Goal: Information Seeking & Learning: Compare options

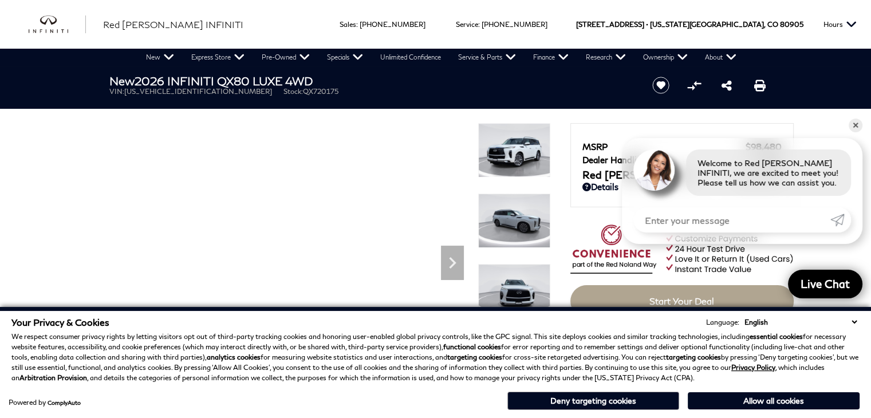
click at [235, 390] on div "Powered by ComplyAuto Allow all cookies Deny targeting cookies" at bounding box center [435, 399] width 848 height 21
click at [384, 78] on h1 "New 2026 INFINITI QX80 LUXE 4WD" at bounding box center [371, 80] width 524 height 13
click at [418, 364] on p "We respect consumer privacy rights by letting visitors opt out of third-party t…" at bounding box center [435, 358] width 848 height 52
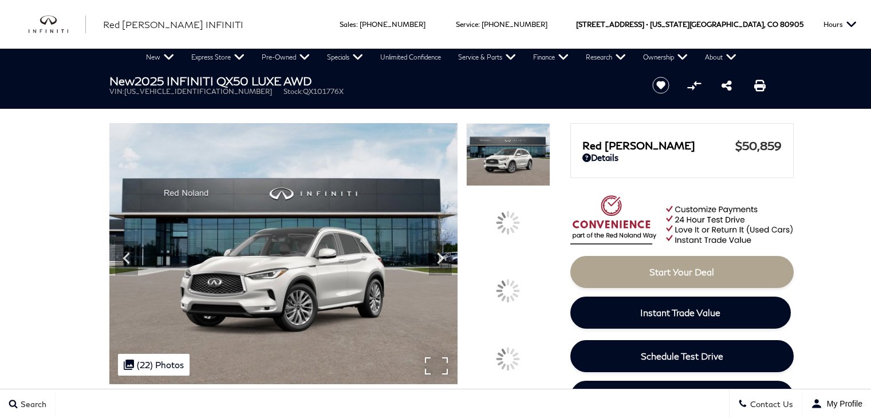
click at [437, 384] on img at bounding box center [283, 253] width 349 height 261
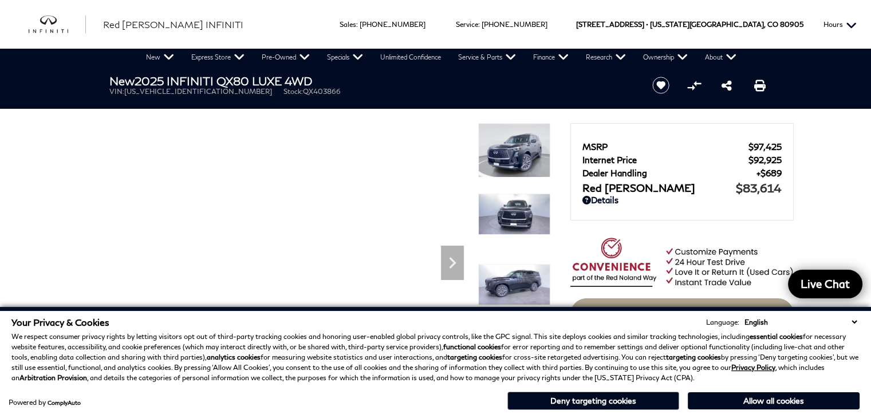
click at [859, 11] on button "Hours" at bounding box center [840, 24] width 45 height 49
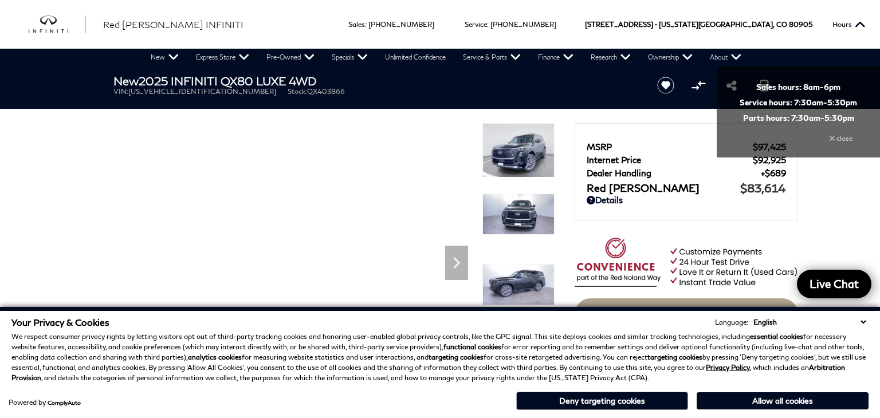
click at [238, 377] on p "We respect consumer privacy rights by letting visitors opt out of third-party t…" at bounding box center [439, 358] width 857 height 52
click at [593, 140] on div "MSRP $97,425 Internet Price $92,925 Dealer Handling $689 Red Noland Price $83,6…" at bounding box center [685, 167] width 199 height 56
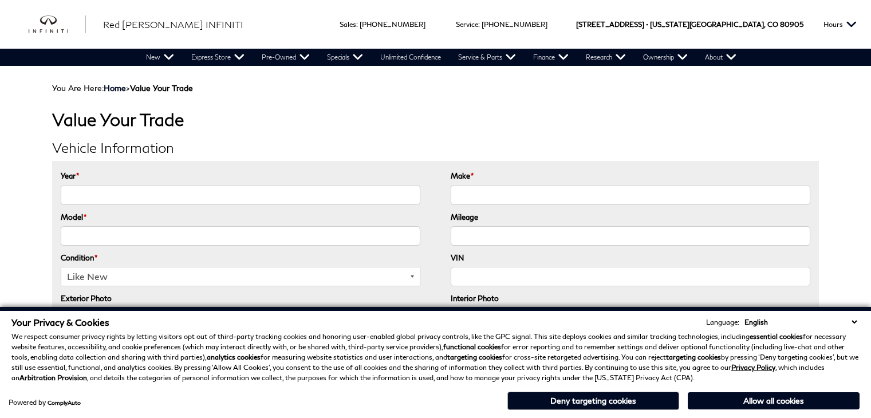
click at [592, 141] on h2 "Vehicle Information" at bounding box center [435, 147] width 767 height 15
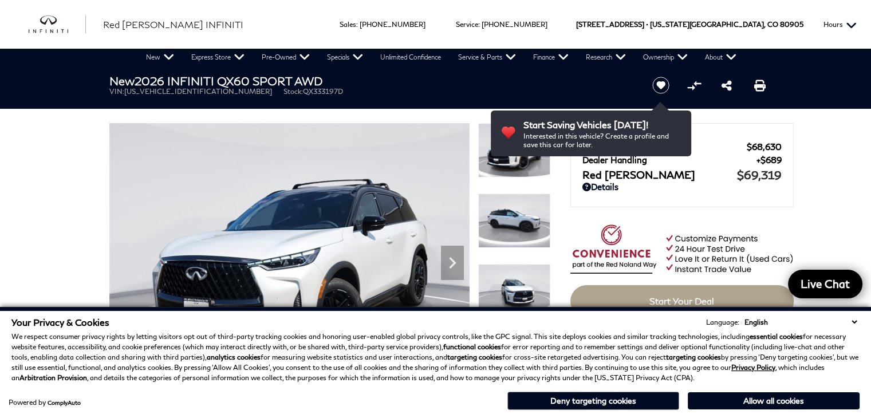
click at [857, 14] on button "Hours" at bounding box center [840, 24] width 45 height 49
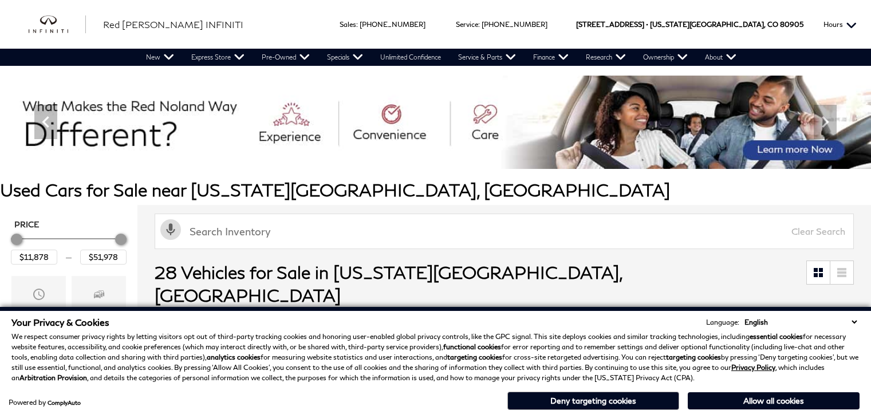
click at [857, 14] on button "Hours" at bounding box center [840, 24] width 45 height 49
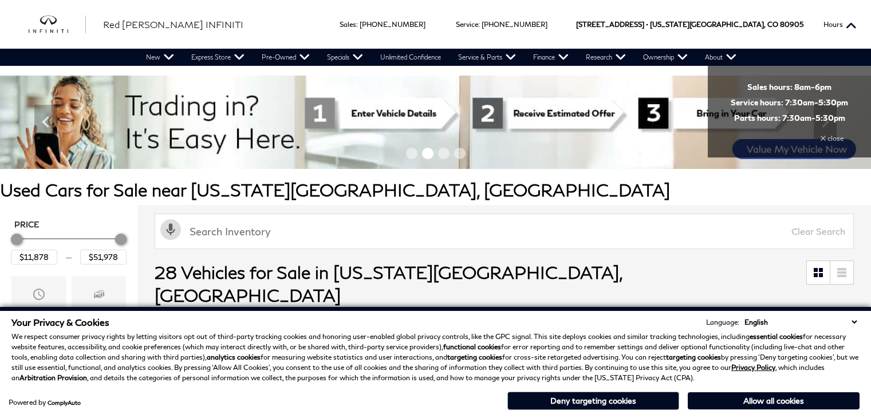
click at [857, 13] on button "Hours" at bounding box center [840, 24] width 45 height 49
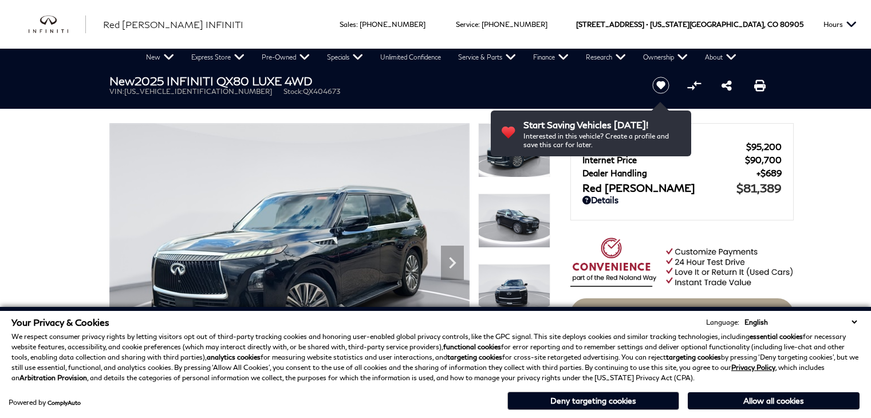
click at [595, 140] on div "MSRP $95,200 Internet Price $90,700 Dealer Handling $689 Red [PERSON_NAME] $81,…" at bounding box center [681, 167] width 199 height 56
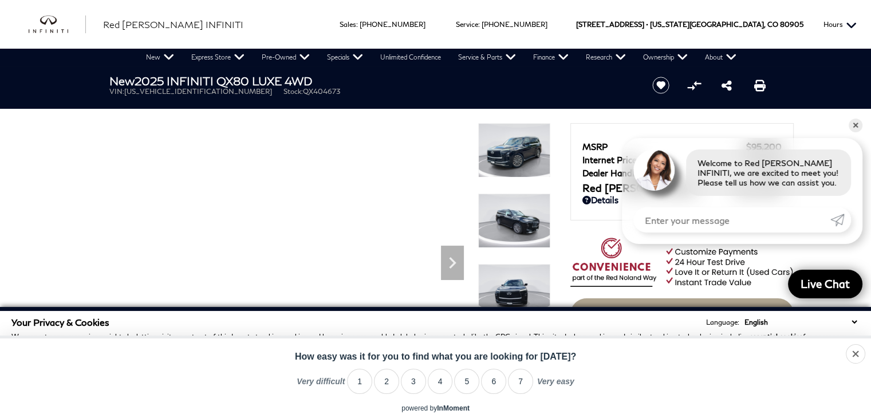
click at [858, 11] on button "Hours" at bounding box center [840, 24] width 45 height 49
